Goal: Information Seeking & Learning: Learn about a topic

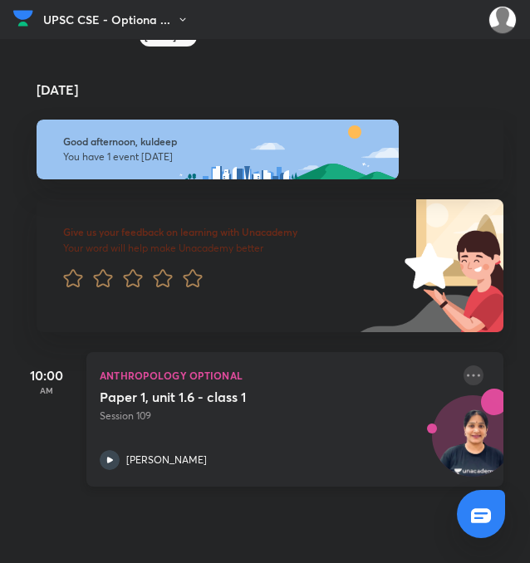
click at [467, 374] on icon at bounding box center [473, 375] width 13 height 2
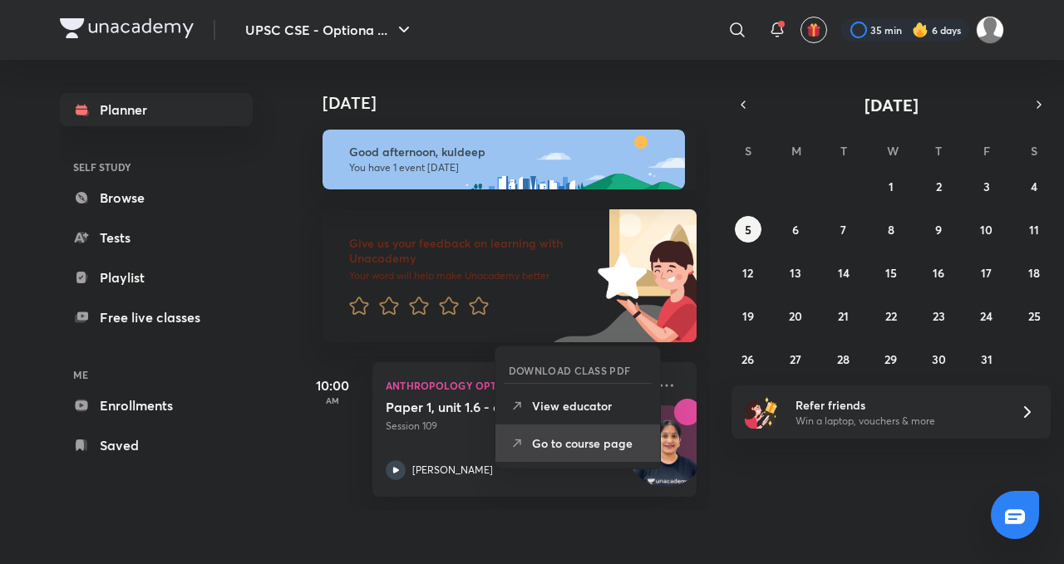
click at [529, 445] on p "Go to course page" at bounding box center [589, 443] width 115 height 17
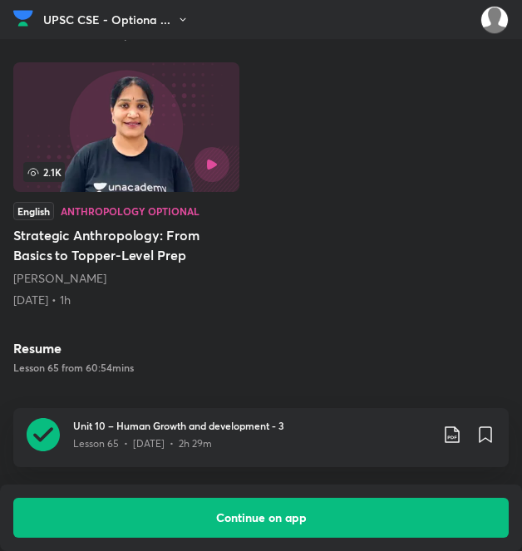
scroll to position [562, 0]
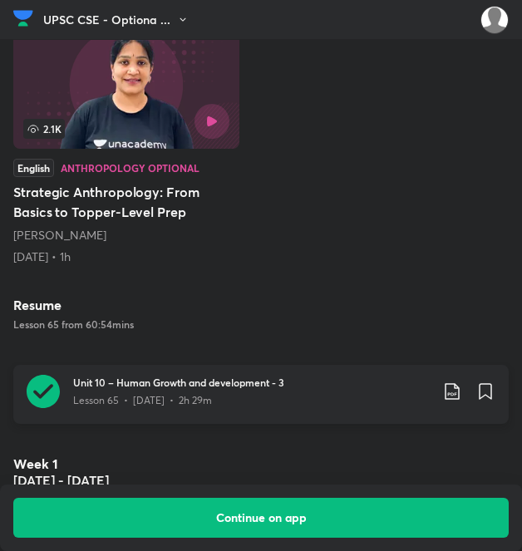
click at [300, 407] on div "Unit 10 – Human Growth and development - 3 Lesson 65 • [DATE] • 2h 29m" at bounding box center [284, 394] width 422 height 39
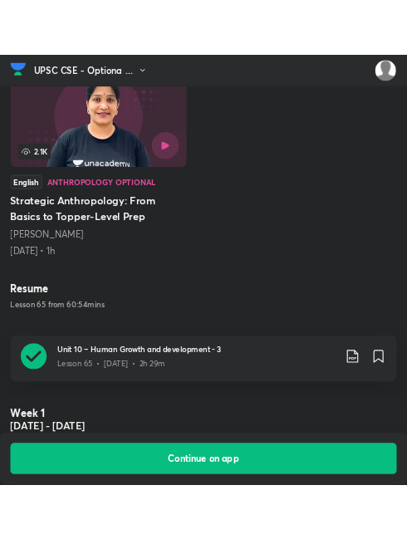
scroll to position [1049, 8]
